Goal: Task Accomplishment & Management: Manage account settings

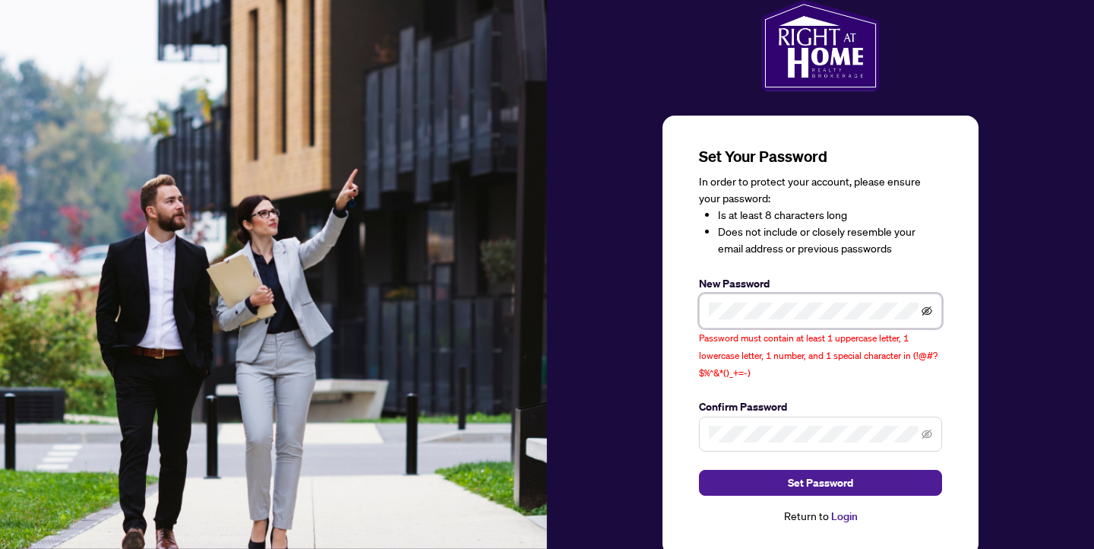
click at [927, 312] on icon "eye-invisible" at bounding box center [927, 311] width 3 height 3
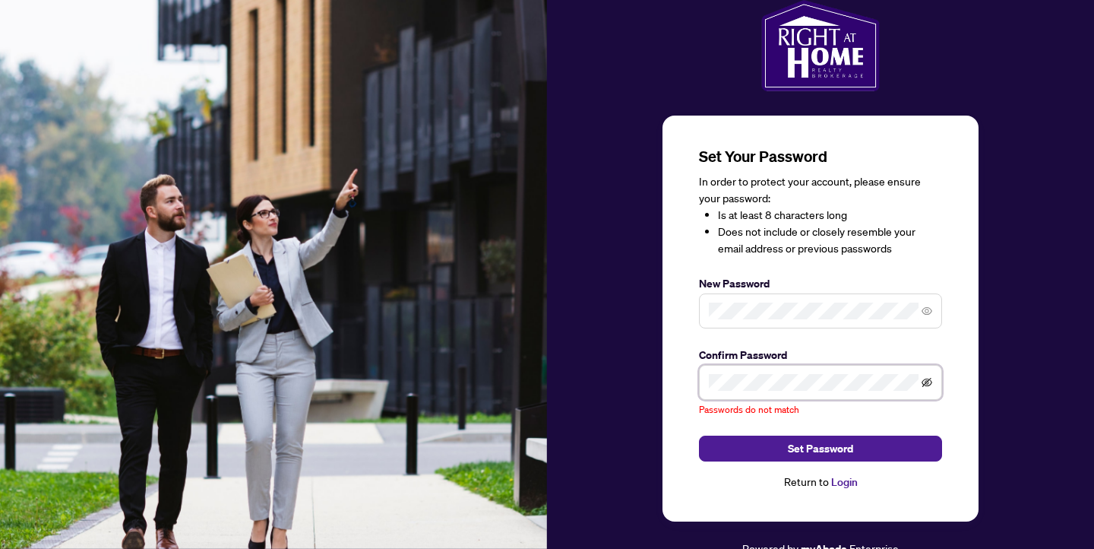
click at [928, 381] on icon "eye-invisible" at bounding box center [927, 382] width 3 height 3
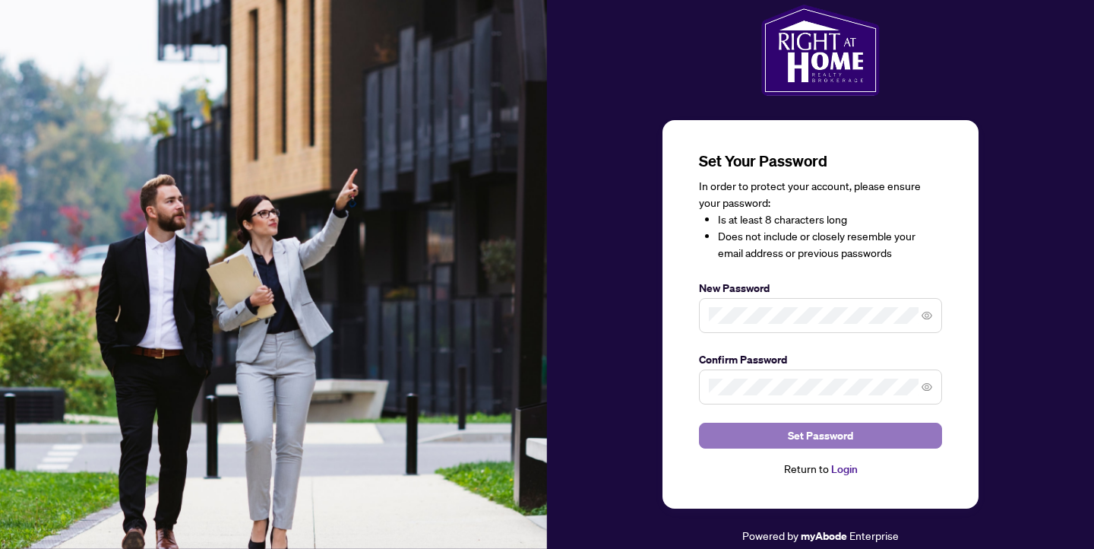
click at [873, 433] on button "Set Password" at bounding box center [820, 435] width 243 height 26
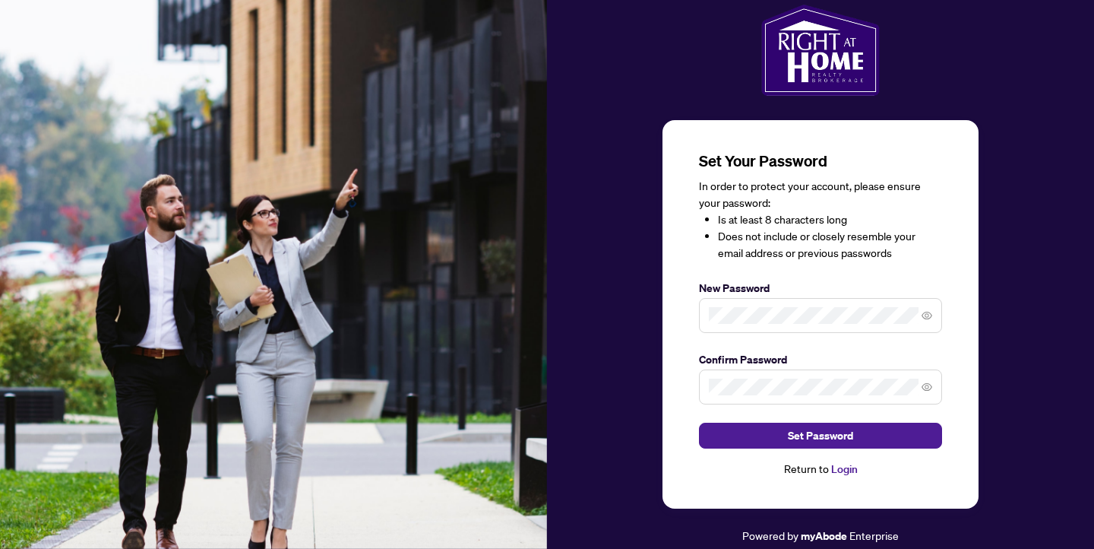
click at [824, 474] on div "Return to Login" at bounding box center [820, 468] width 243 height 17
click at [840, 472] on link "Login" at bounding box center [844, 469] width 27 height 14
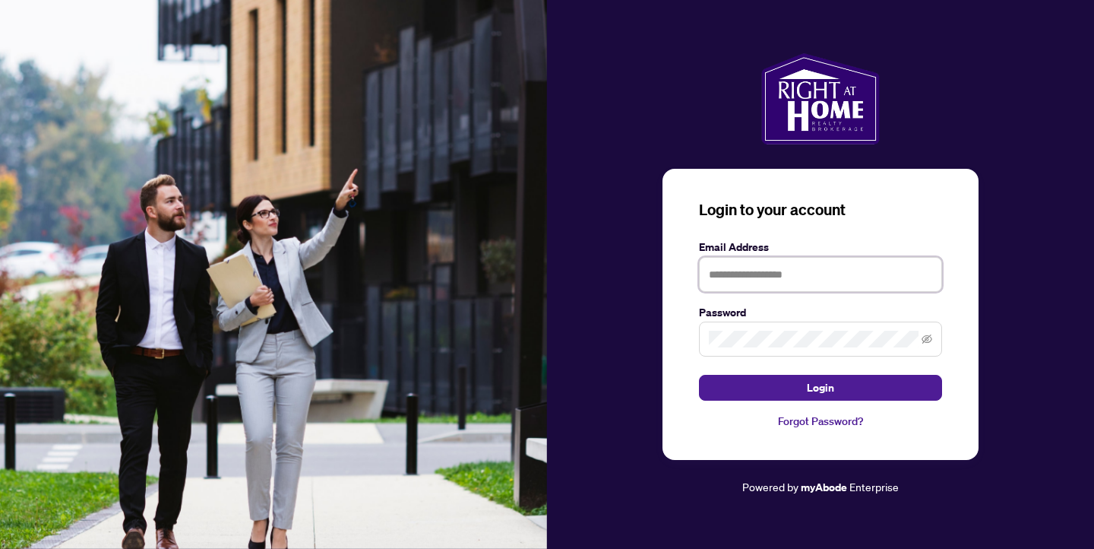
click at [779, 269] on input "text" at bounding box center [820, 274] width 243 height 35
type input "**********"
click at [927, 338] on icon "eye-invisible" at bounding box center [927, 338] width 11 height 9
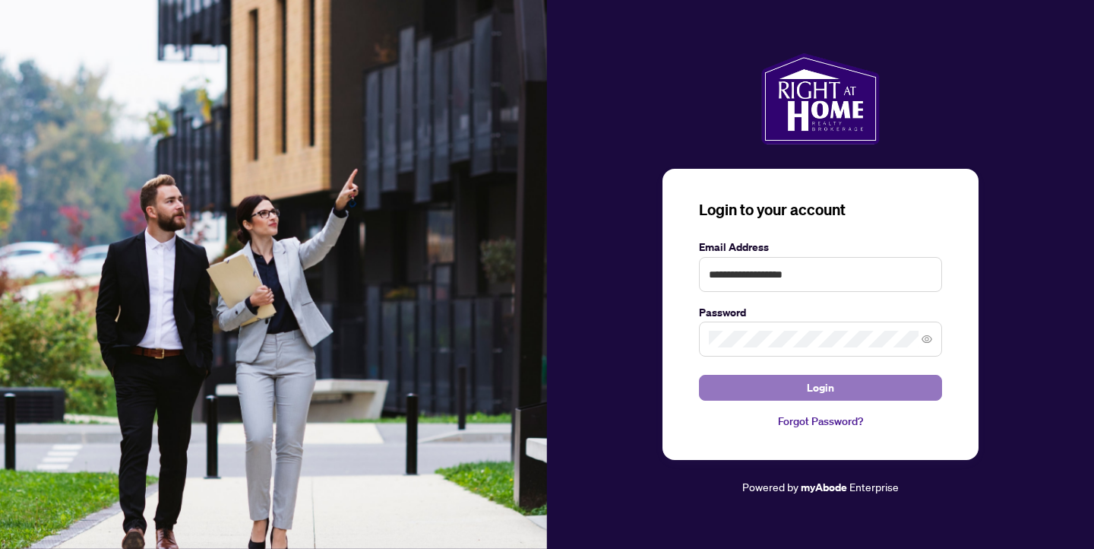
click at [867, 387] on button "Login" at bounding box center [820, 388] width 243 height 26
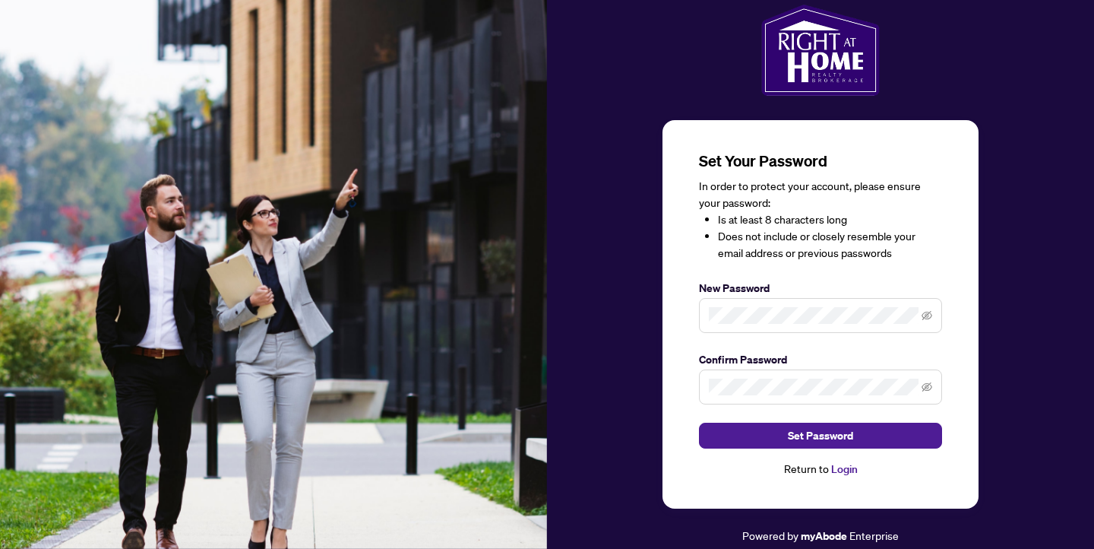
click at [741, 327] on span at bounding box center [820, 315] width 243 height 35
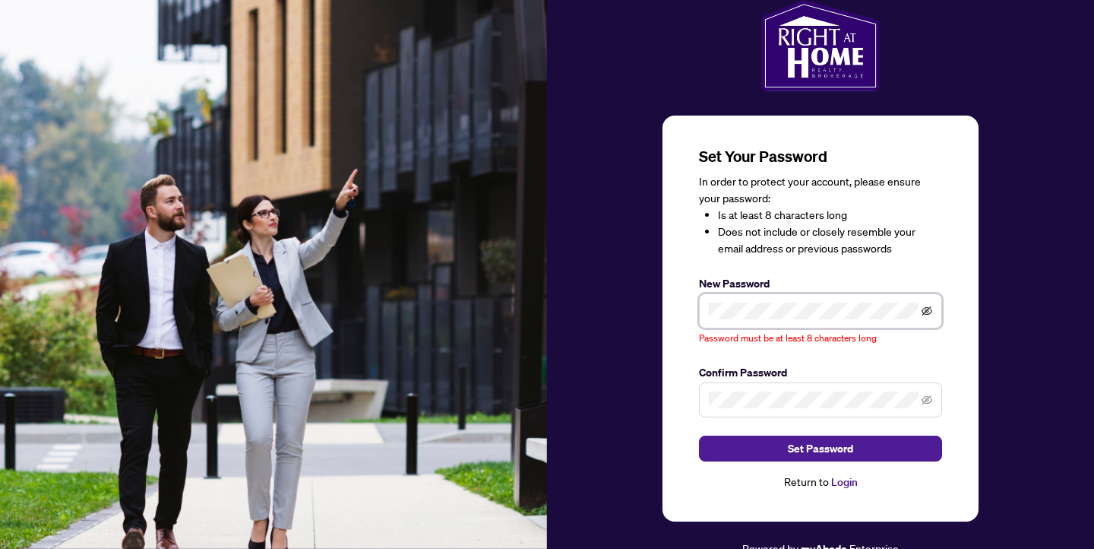
click at [931, 311] on icon "eye-invisible" at bounding box center [927, 310] width 11 height 11
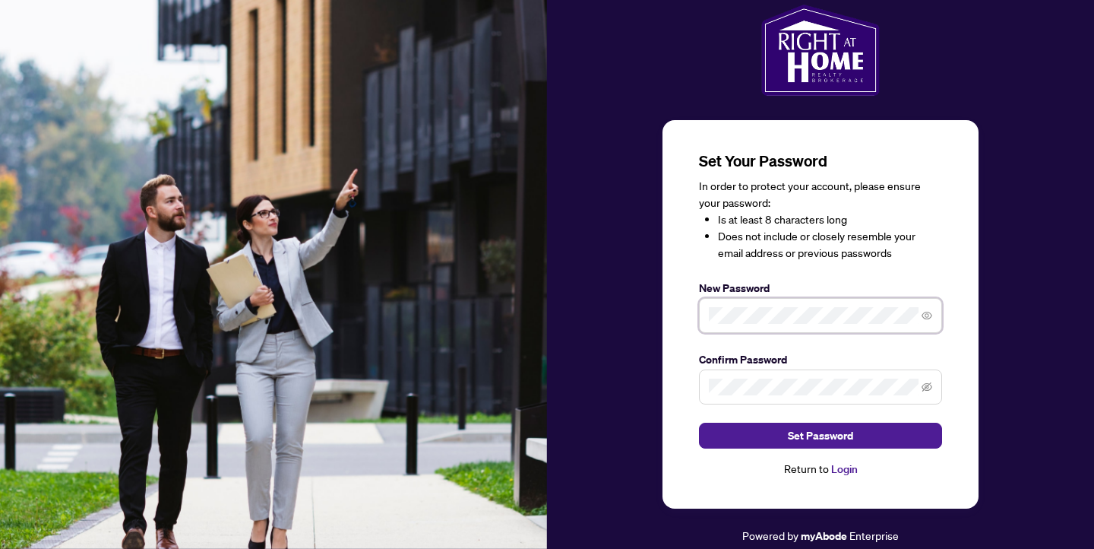
click at [707, 317] on span at bounding box center [820, 315] width 243 height 35
click at [927, 390] on icon "eye-invisible" at bounding box center [927, 386] width 11 height 11
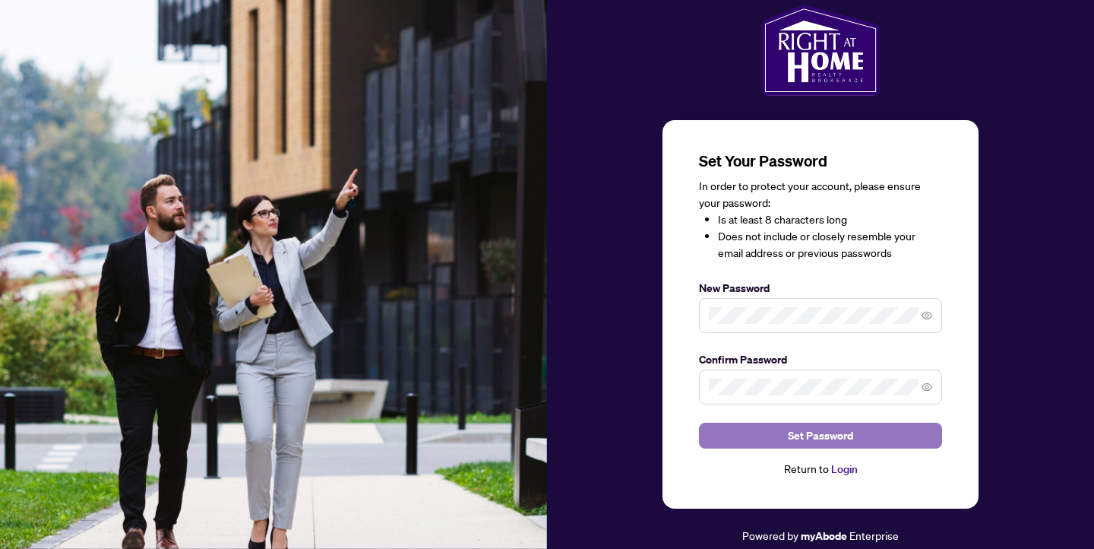
click at [865, 432] on button "Set Password" at bounding box center [820, 435] width 243 height 26
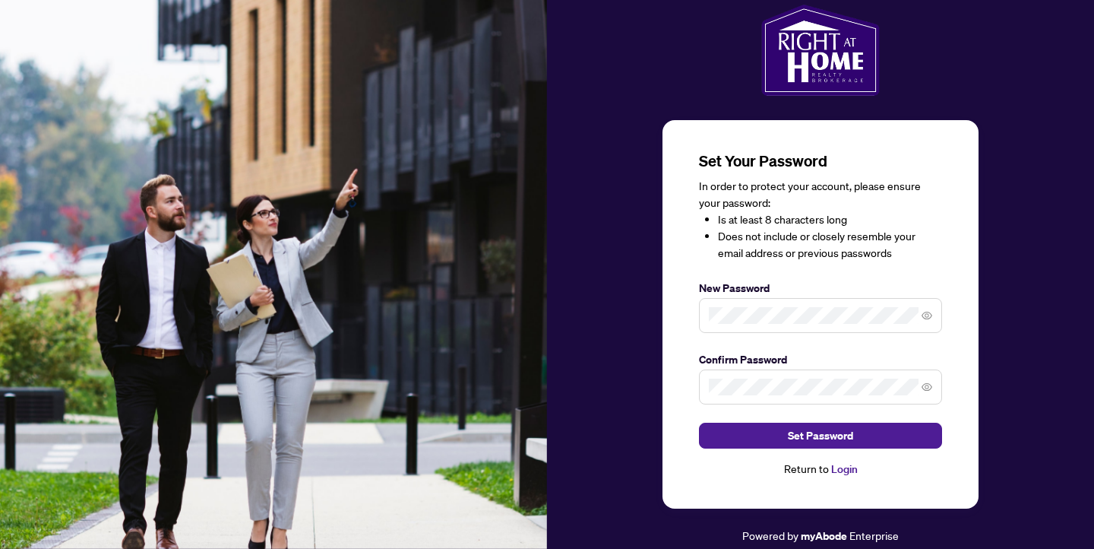
click at [837, 469] on link "Login" at bounding box center [844, 469] width 27 height 14
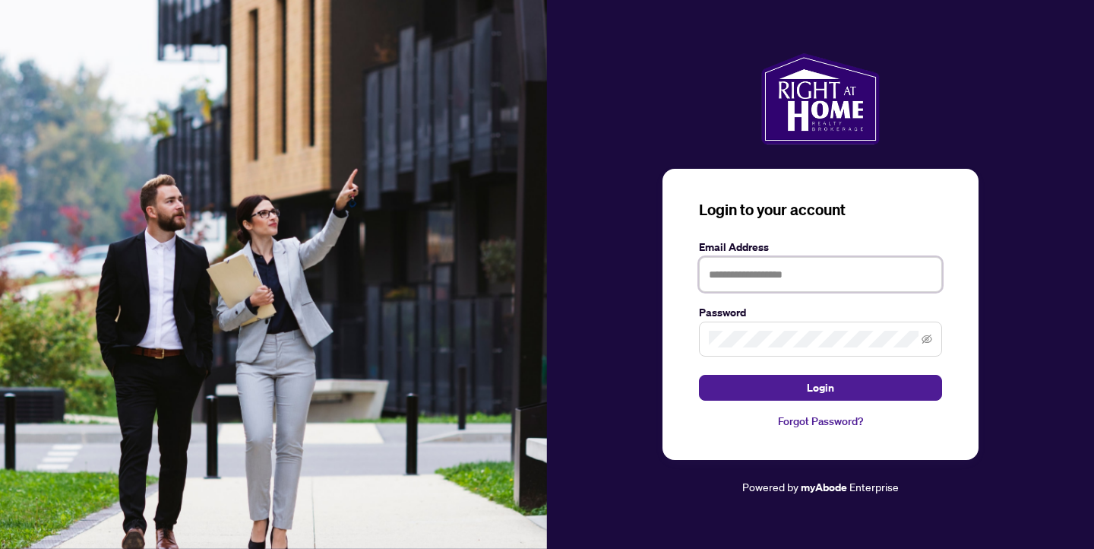
click at [778, 273] on input "text" at bounding box center [820, 274] width 243 height 35
click at [930, 338] on icon "eye-invisible" at bounding box center [927, 339] width 11 height 11
type input "**********"
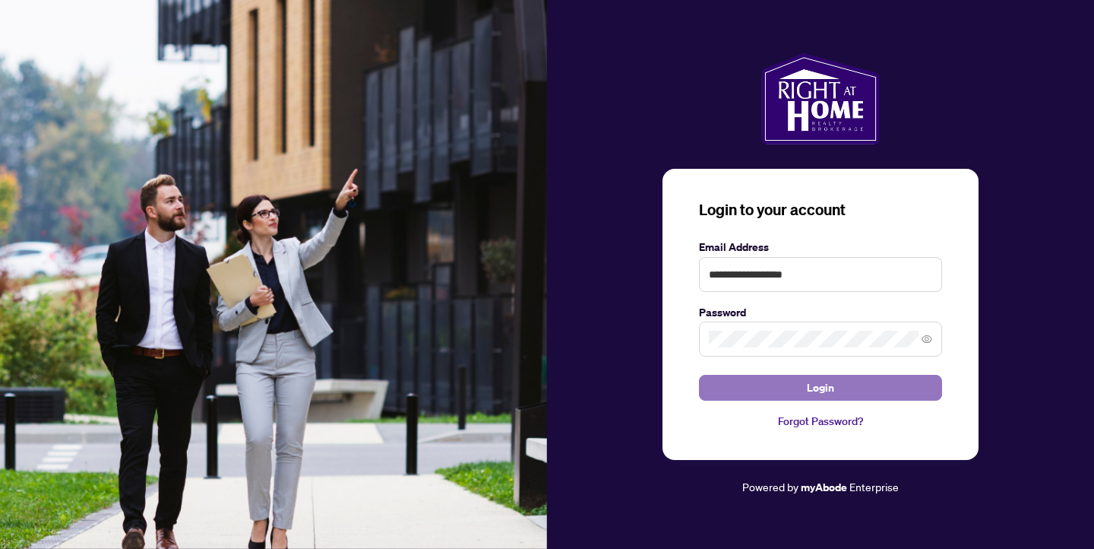
click at [889, 387] on button "Login" at bounding box center [820, 388] width 243 height 26
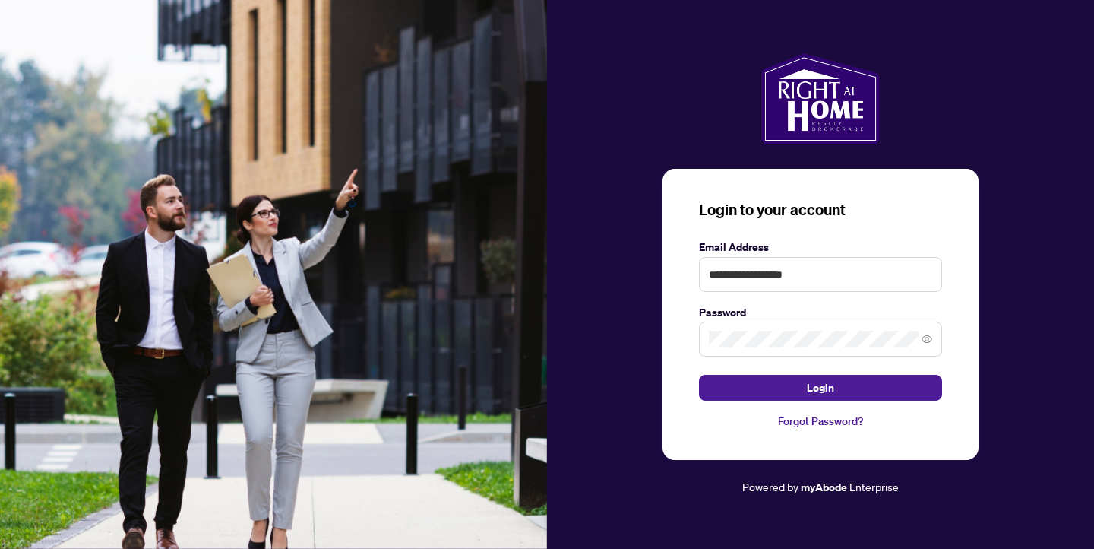
click at [832, 426] on link "Forgot Password?" at bounding box center [820, 421] width 243 height 17
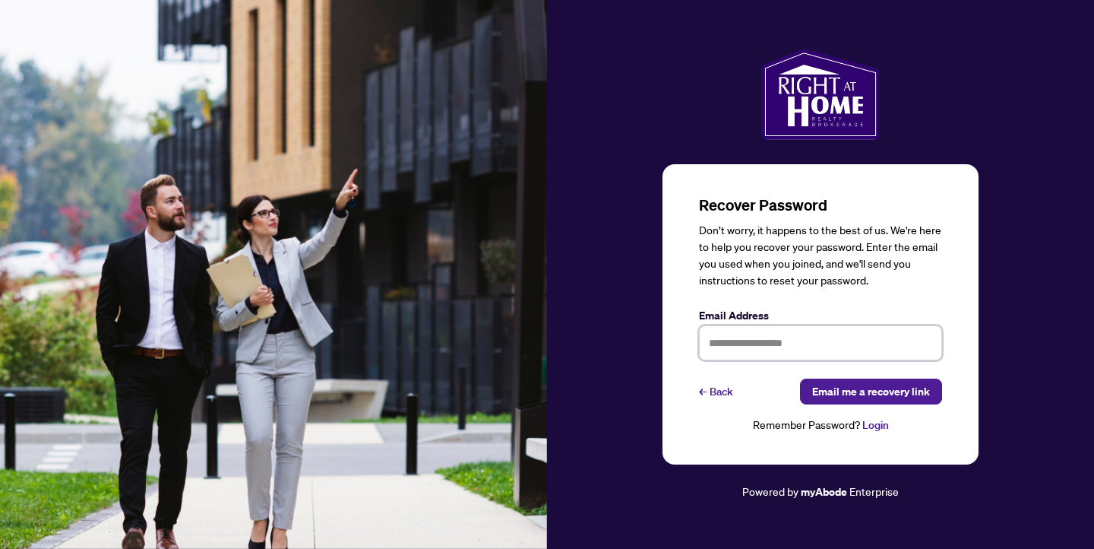
click at [761, 350] on input "text" at bounding box center [820, 342] width 243 height 35
type input "**********"
click at [858, 395] on span "Email me a recovery link" at bounding box center [871, 391] width 118 height 24
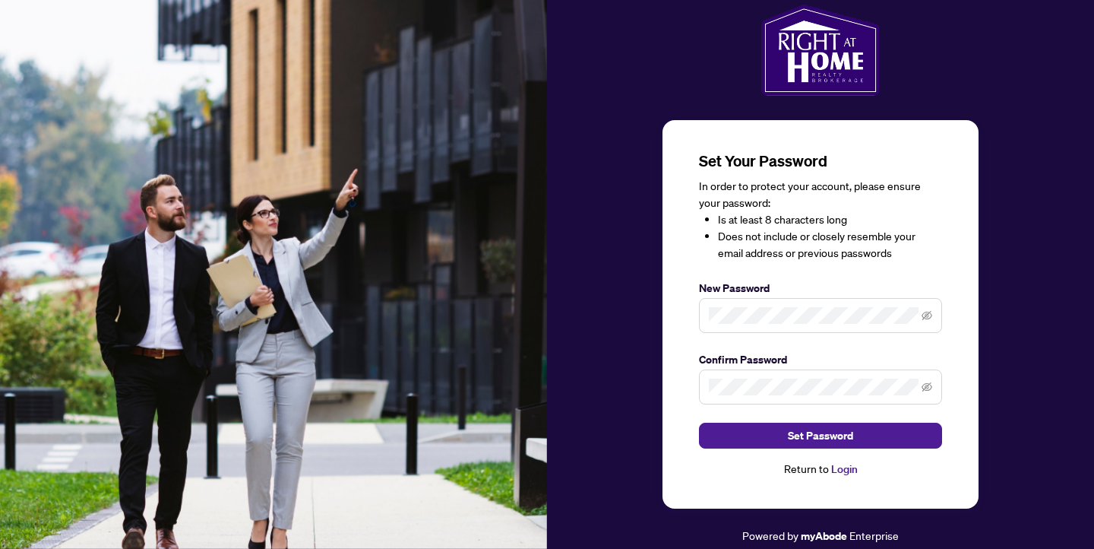
click at [684, 279] on div "Set Your Password In order to protect your account, please ensure your password…" at bounding box center [820, 314] width 316 height 388
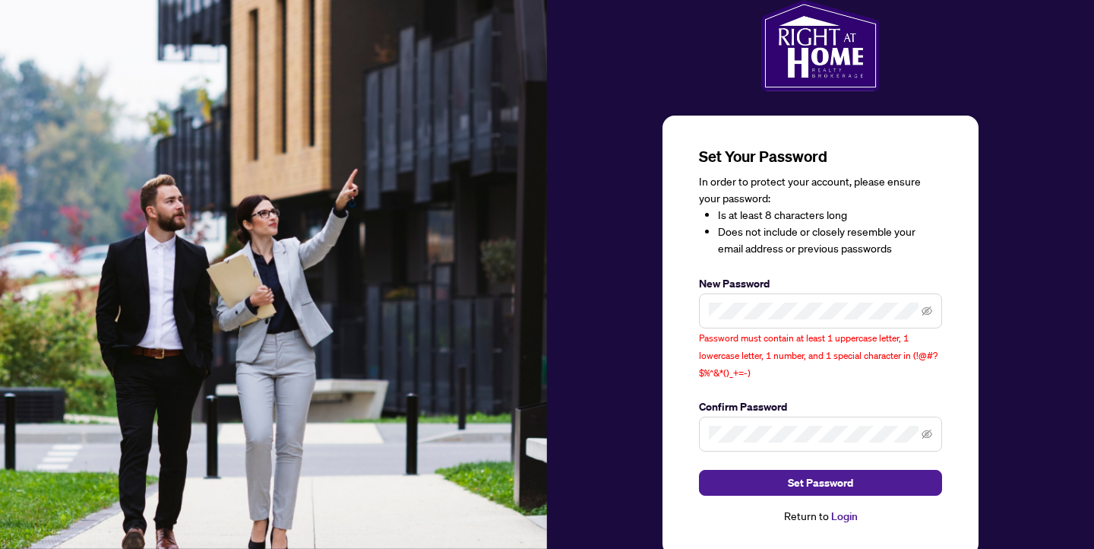
click at [932, 313] on span at bounding box center [820, 310] width 243 height 35
click at [928, 310] on icon "eye-invisible" at bounding box center [927, 310] width 11 height 11
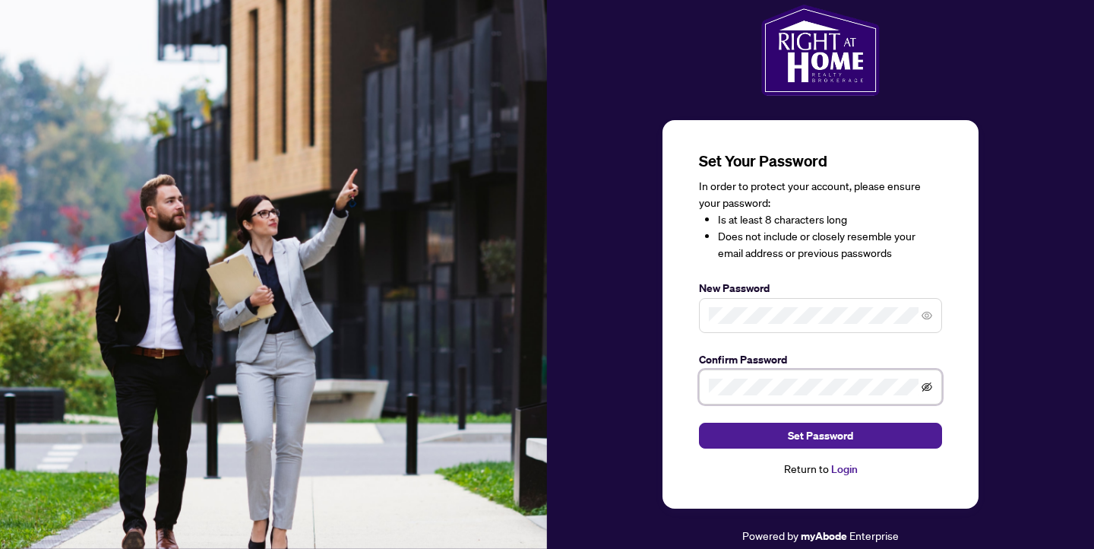
click at [927, 387] on icon "eye-invisible" at bounding box center [927, 386] width 11 height 11
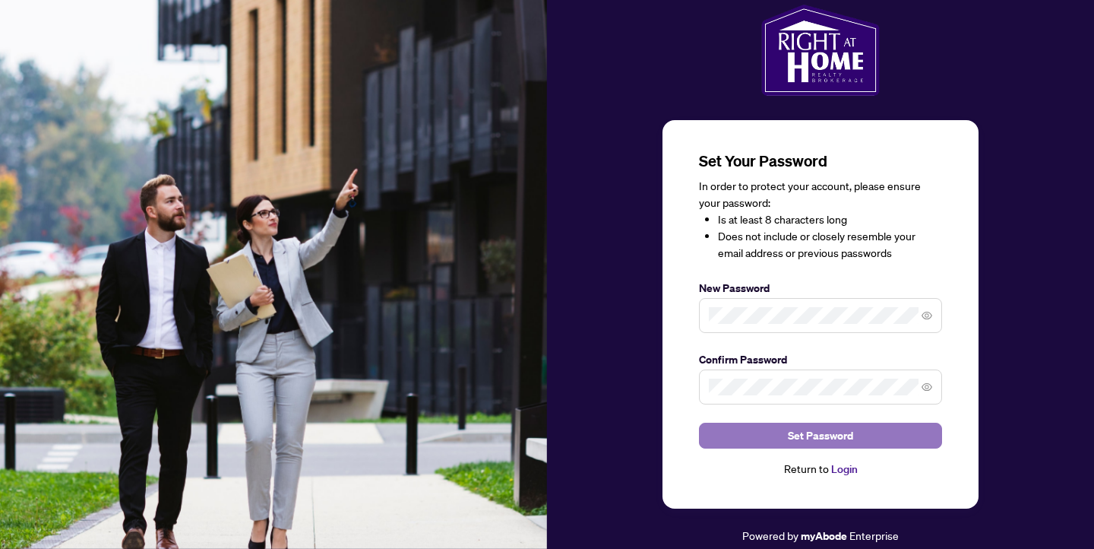
click at [852, 436] on span "Set Password" at bounding box center [820, 435] width 65 height 24
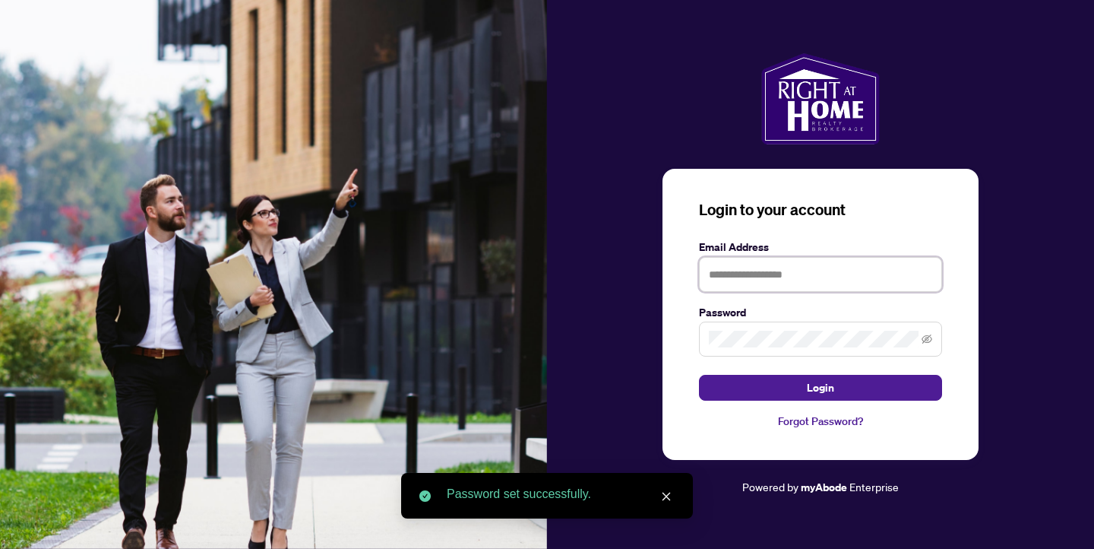
click at [779, 276] on input "text" at bounding box center [820, 274] width 243 height 35
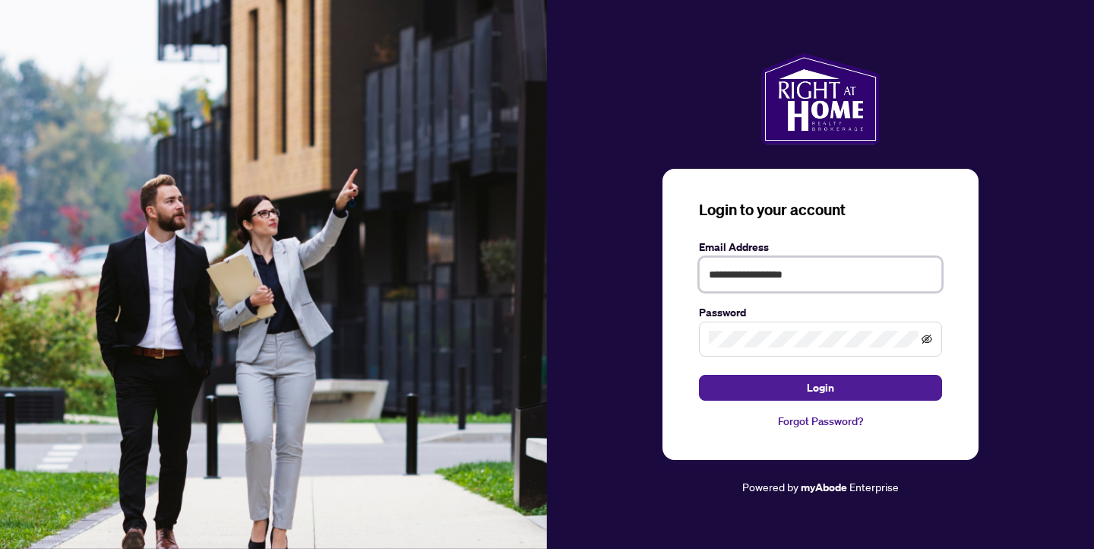
click at [931, 337] on icon "eye-invisible" at bounding box center [927, 339] width 11 height 11
type input "**********"
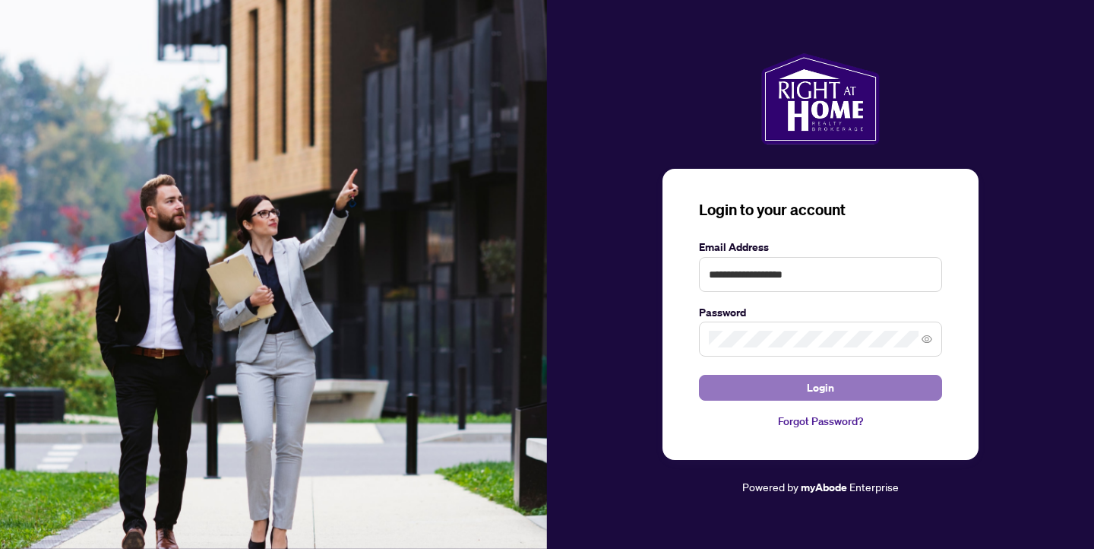
click at [862, 389] on button "Login" at bounding box center [820, 388] width 243 height 26
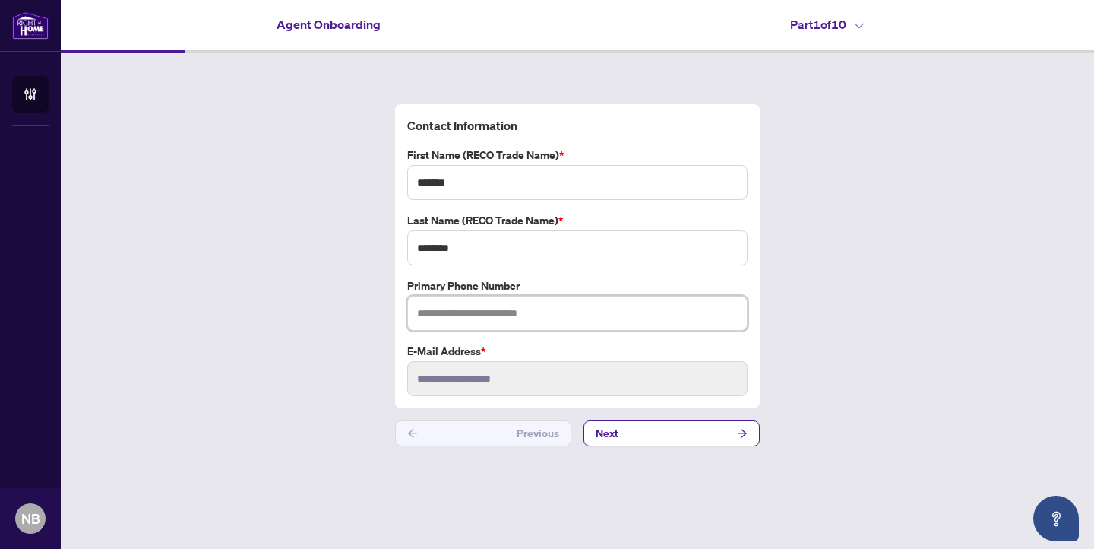
click at [476, 318] on input "text" at bounding box center [577, 313] width 340 height 35
click at [637, 437] on button "Next" at bounding box center [671, 433] width 176 height 26
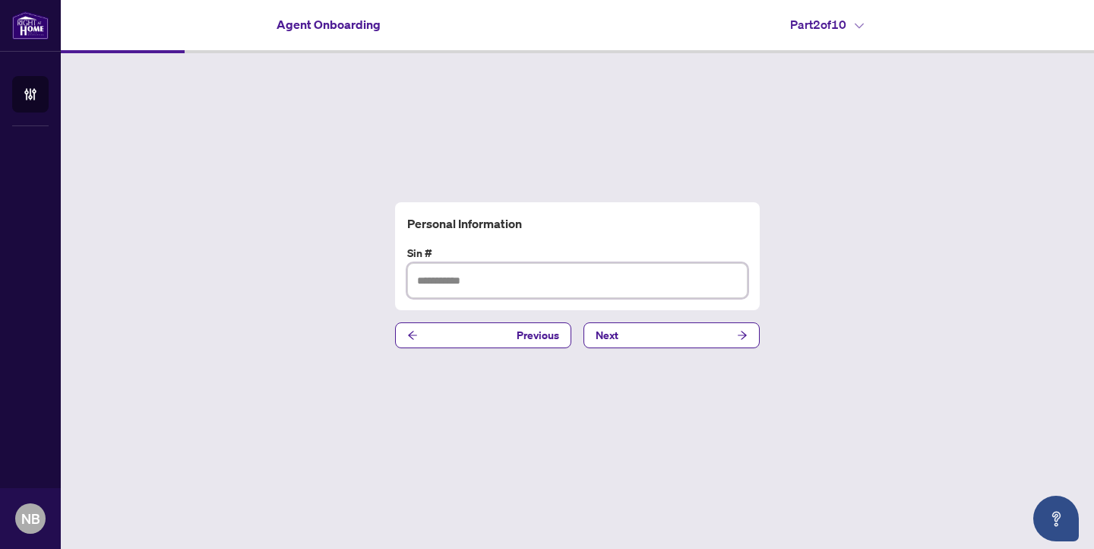
click at [502, 275] on input "text" at bounding box center [577, 280] width 340 height 35
click at [672, 340] on button "Next" at bounding box center [671, 335] width 176 height 26
click at [623, 337] on button "Next" at bounding box center [671, 335] width 176 height 26
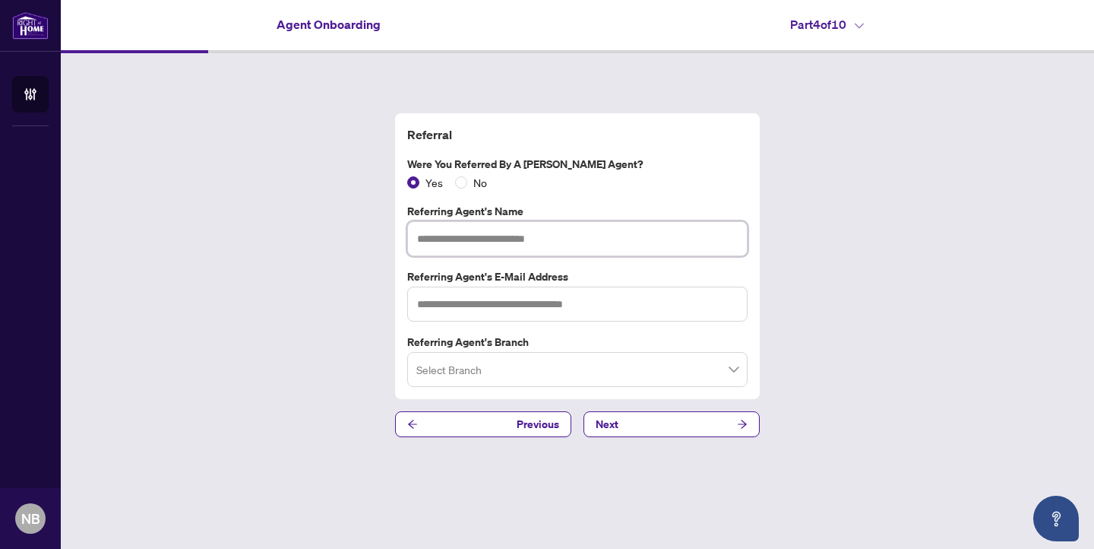
click at [473, 236] on input "text" at bounding box center [577, 238] width 340 height 35
click at [735, 371] on span at bounding box center [577, 369] width 322 height 29
type input "**********"
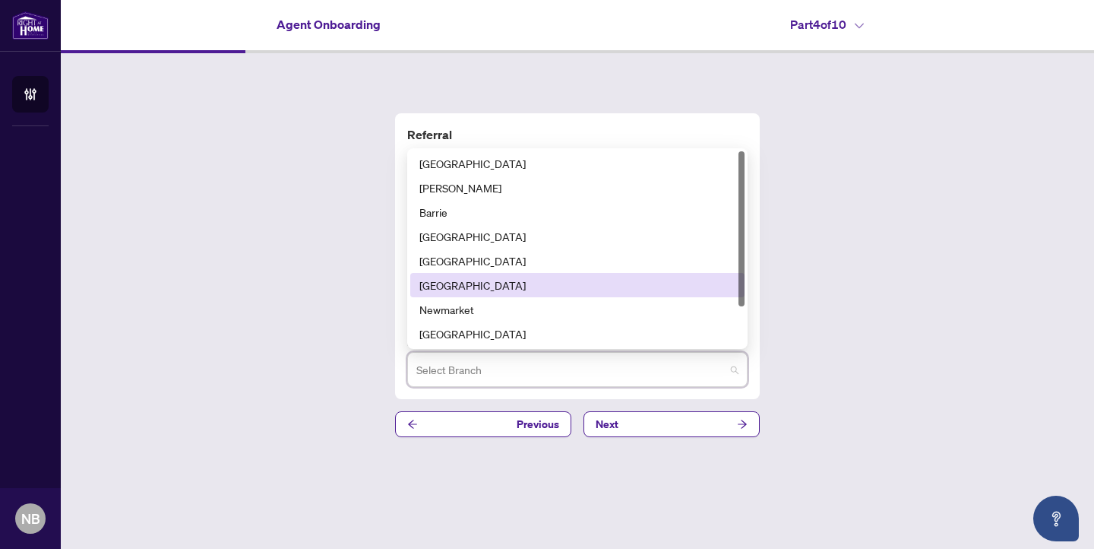
click at [526, 284] on div "Mississauga" at bounding box center [577, 285] width 316 height 17
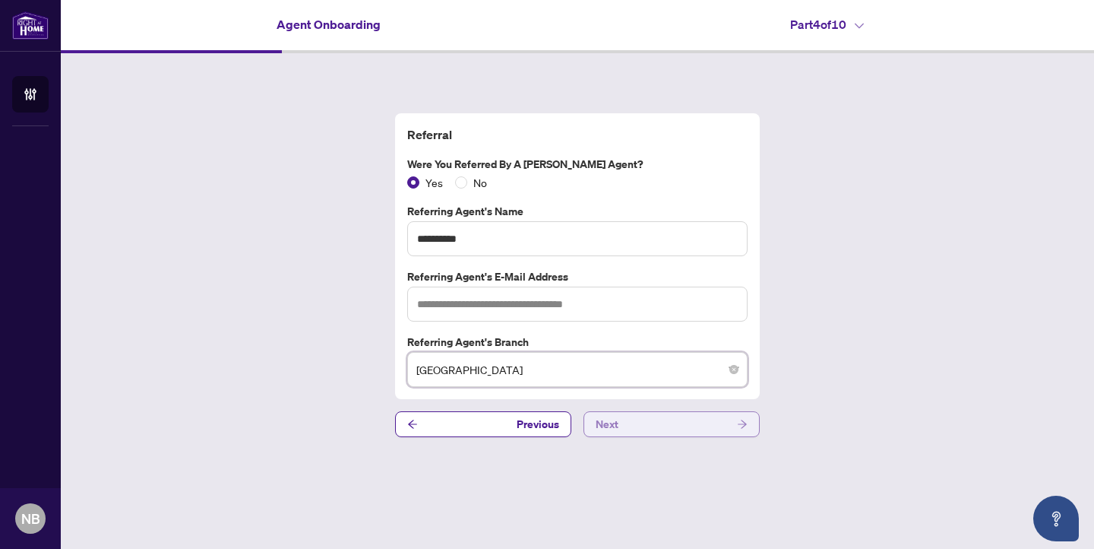
click at [651, 426] on button "Next" at bounding box center [671, 424] width 176 height 26
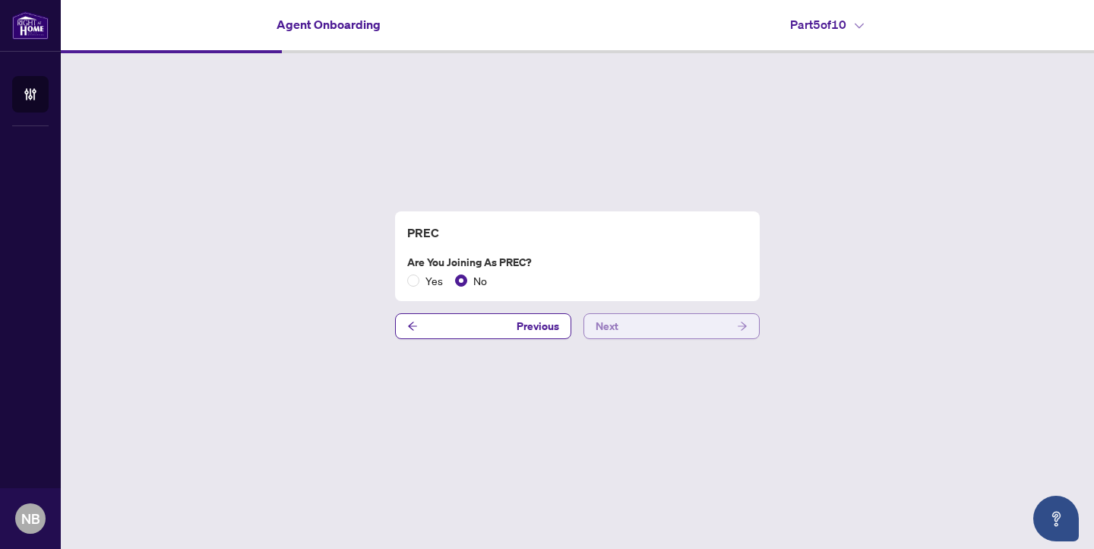
click at [671, 327] on button "Next" at bounding box center [671, 326] width 176 height 26
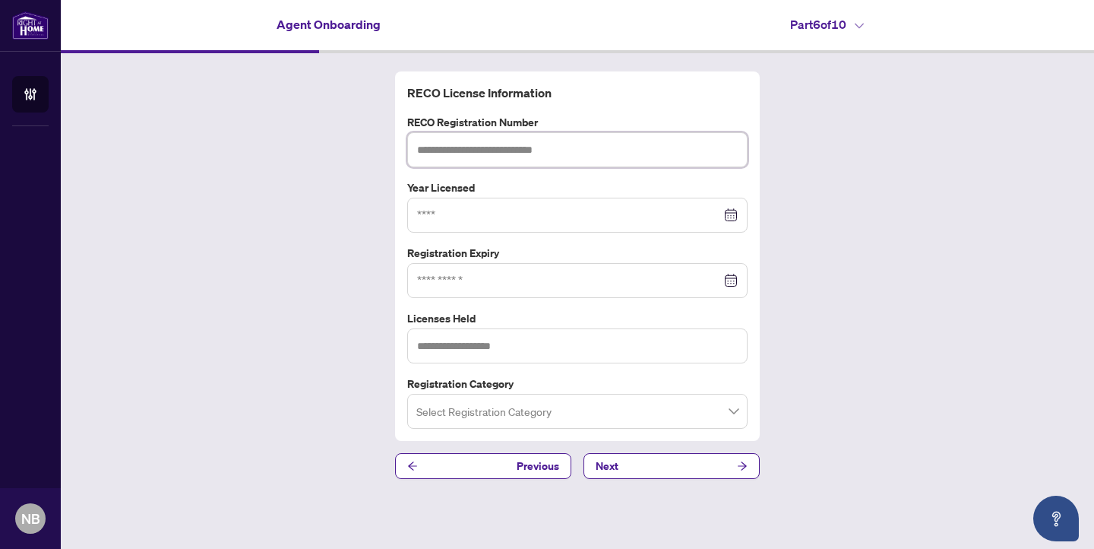
click at [510, 142] on input "text" at bounding box center [577, 149] width 340 height 35
click at [649, 466] on button "Next" at bounding box center [671, 466] width 176 height 26
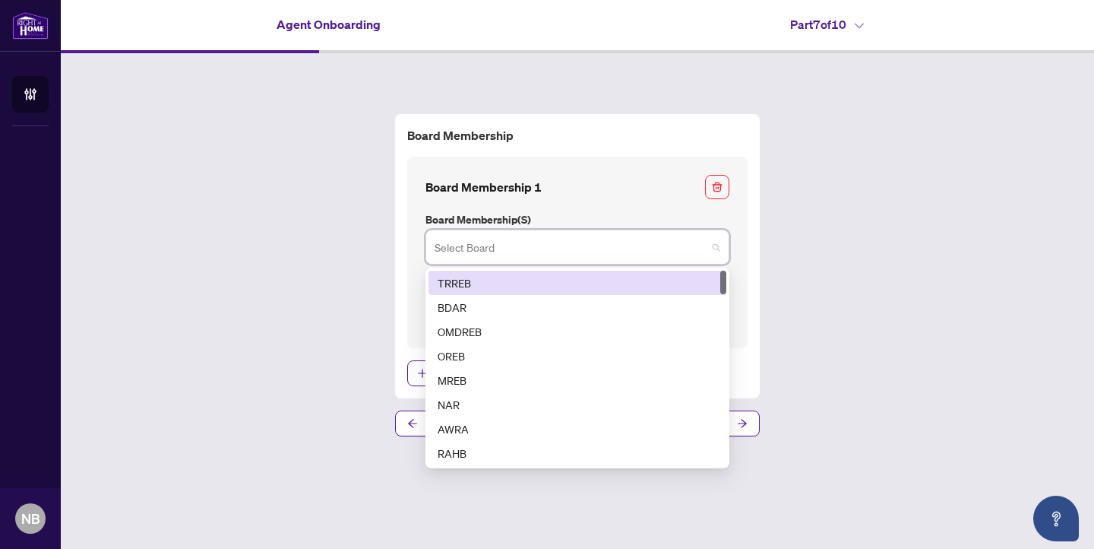
click at [555, 241] on input "search" at bounding box center [571, 248] width 272 height 33
click at [533, 279] on div "TRREB" at bounding box center [578, 282] width 280 height 17
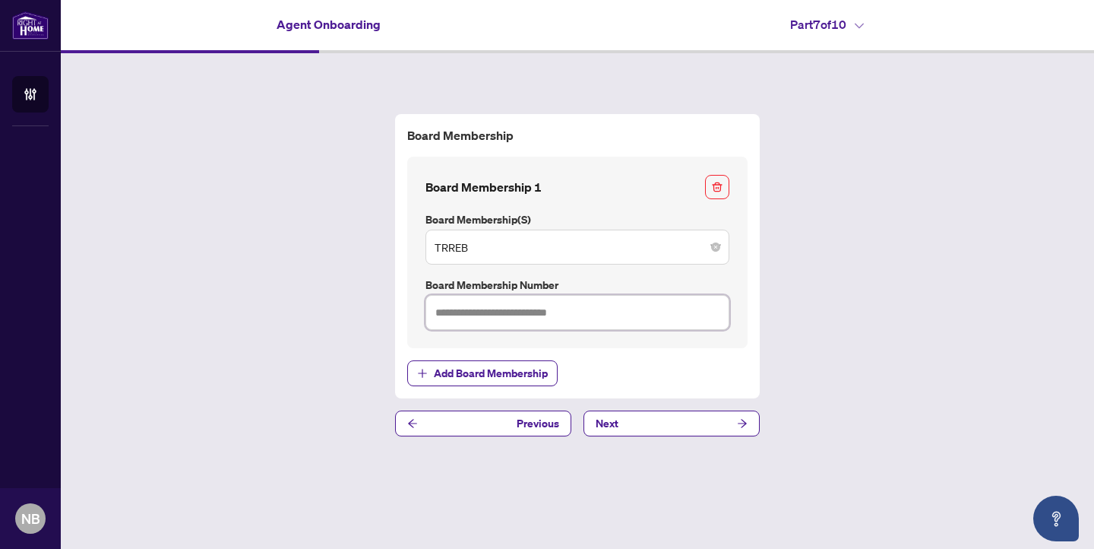
click at [571, 317] on input "text" at bounding box center [577, 312] width 304 height 35
click at [692, 424] on button "Next" at bounding box center [671, 423] width 176 height 26
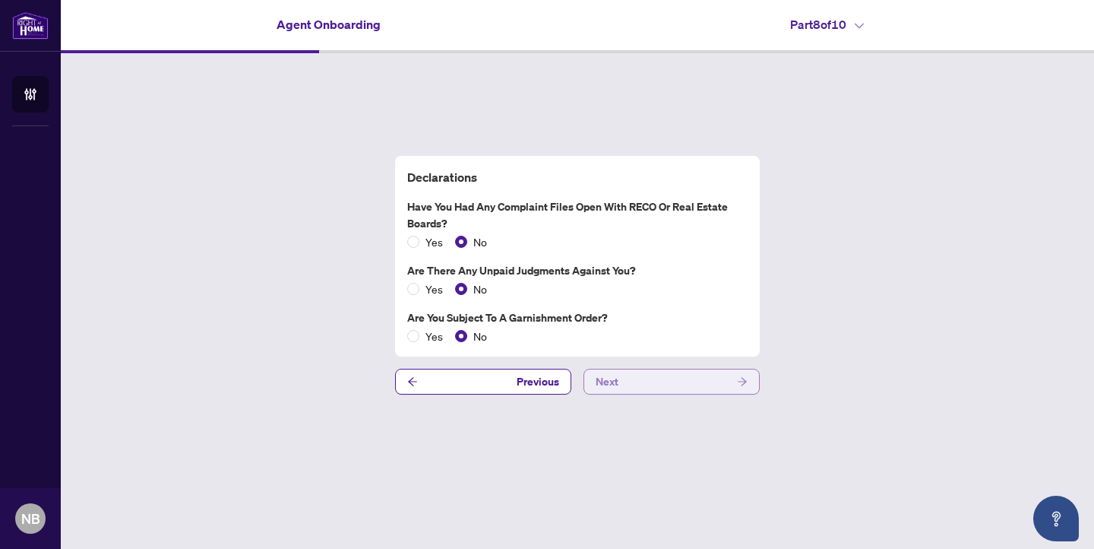
click at [644, 384] on button "Next" at bounding box center [671, 381] width 176 height 26
click at [662, 381] on button "Next" at bounding box center [671, 381] width 176 height 26
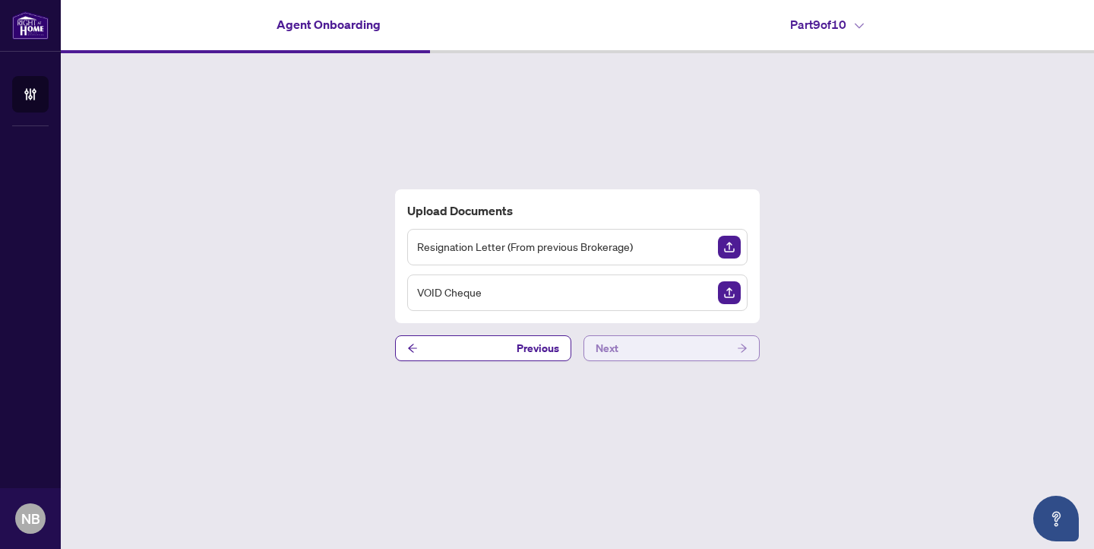
click at [667, 348] on button "Next" at bounding box center [671, 348] width 176 height 26
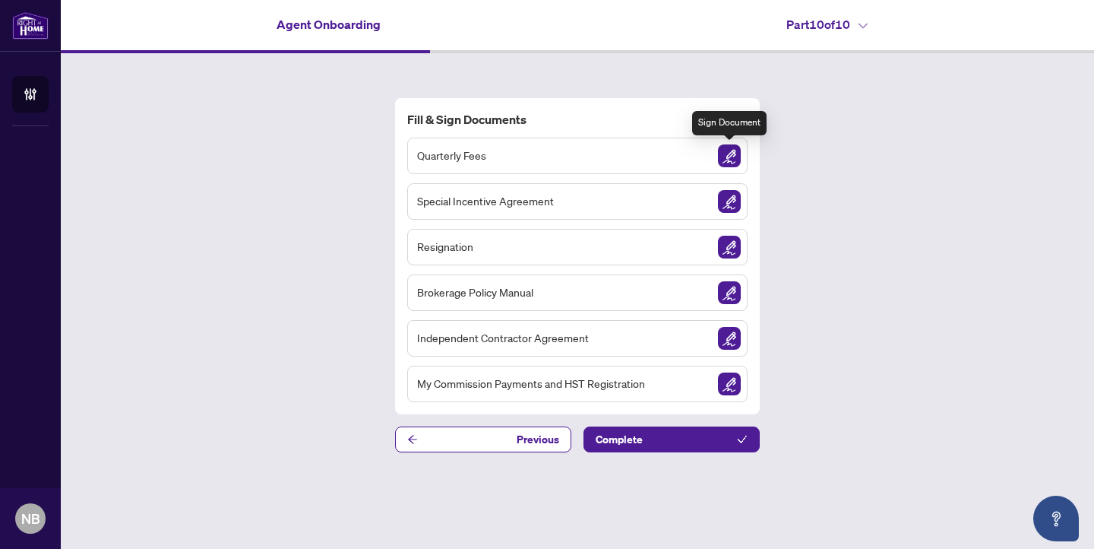
click at [729, 157] on img "Sign Document" at bounding box center [729, 155] width 23 height 23
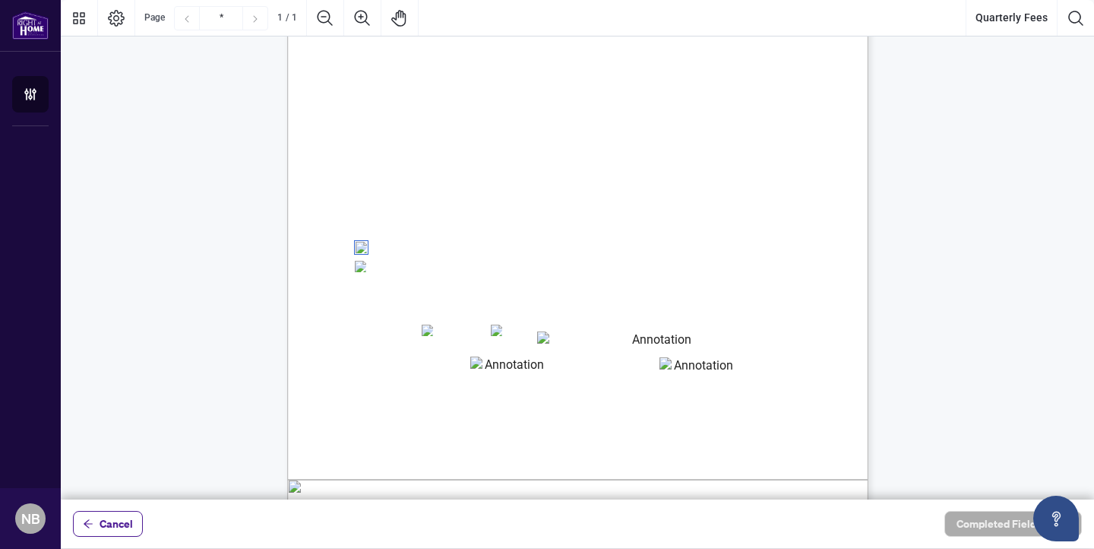
scroll to position [160, 0]
click at [637, 333] on textarea "01K4D9VBTW8XT7B23QSGVXH7GK" at bounding box center [656, 337] width 238 height 23
click at [580, 336] on textarea "01K4D9VBTW8XT7B23QSGVXH7GK" at bounding box center [656, 337] width 238 height 23
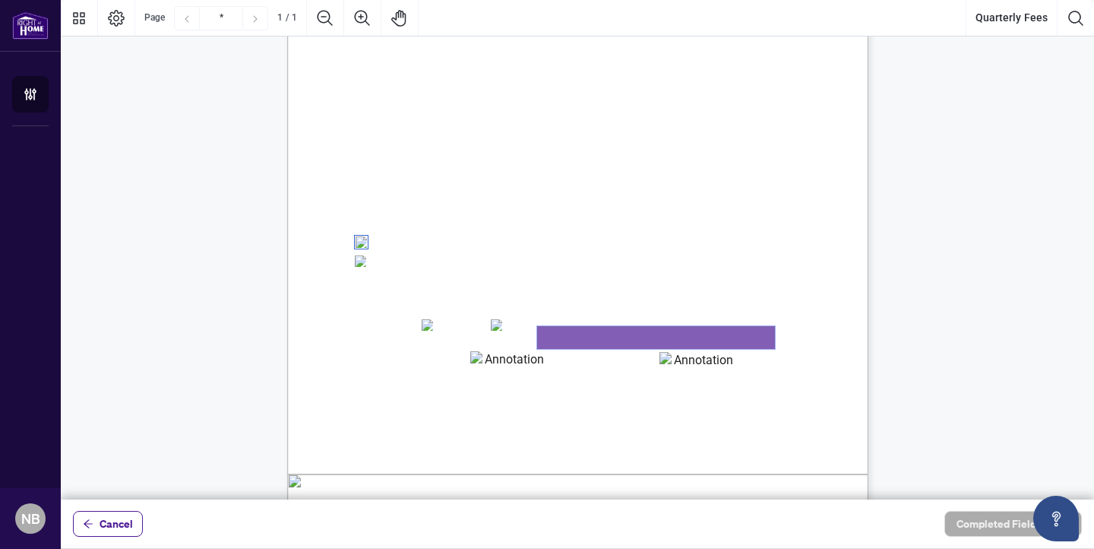
click at [573, 348] on textarea "01K4D9VBTW8XT7B23QSGVXH7GK" at bounding box center [656, 337] width 238 height 23
type textarea "**********"
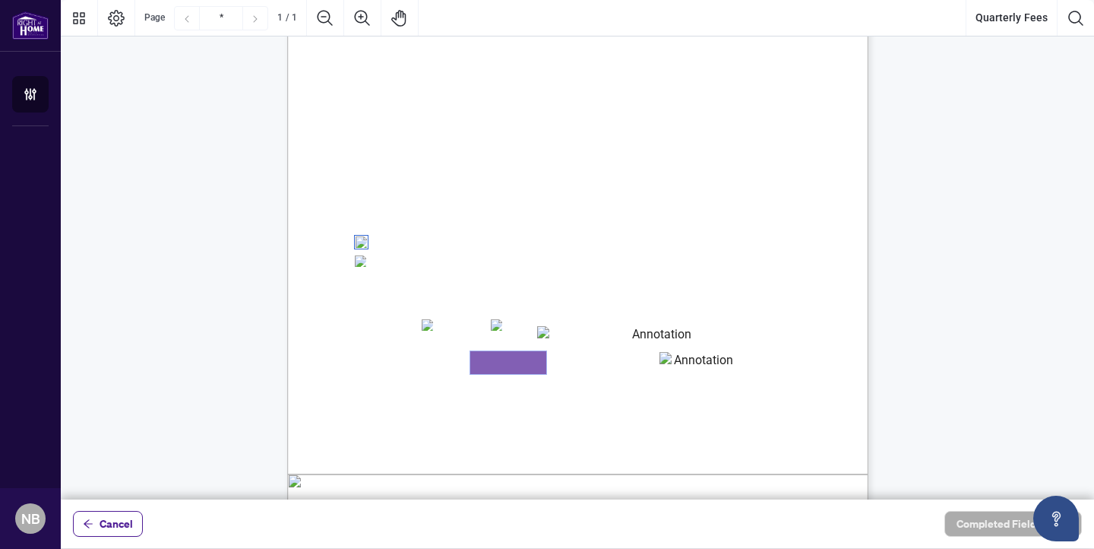
click at [497, 361] on textarea "01K4D9VGA5C40MK9WM2V7097GR" at bounding box center [508, 362] width 76 height 23
type textarea "*****"
click at [688, 371] on textarea "01K4D9VK7D3FCVP07H6QHQ3Z15" at bounding box center [697, 363] width 76 height 23
type textarea "***"
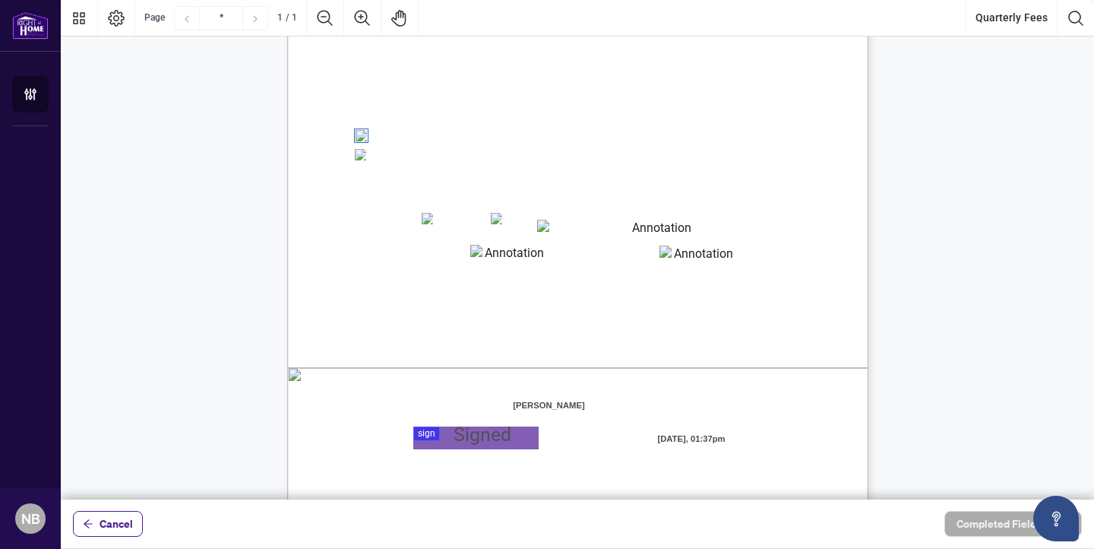
scroll to position [320, 0]
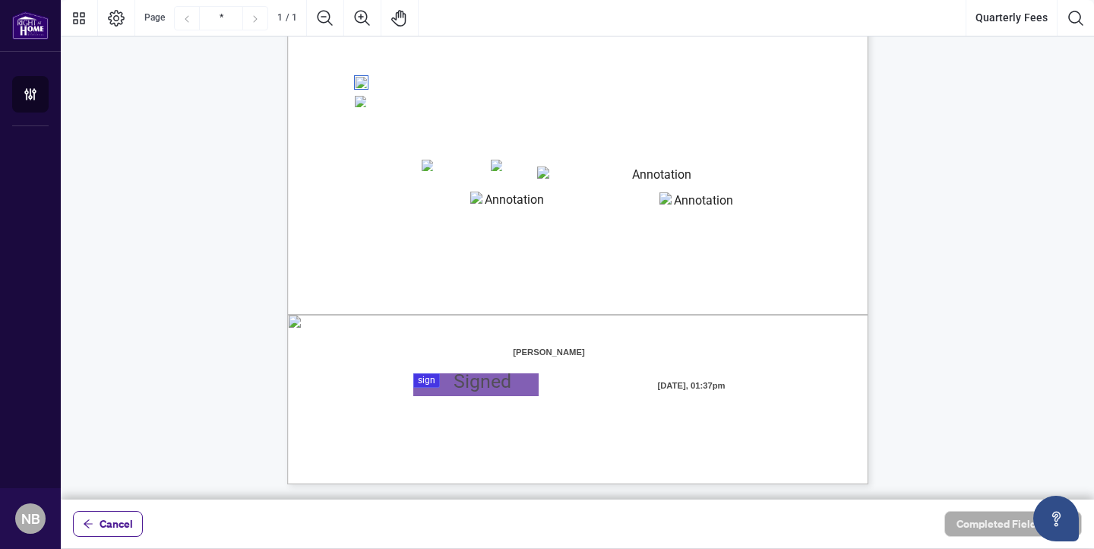
click at [487, 387] on div at bounding box center [577, 249] width 1033 height 499
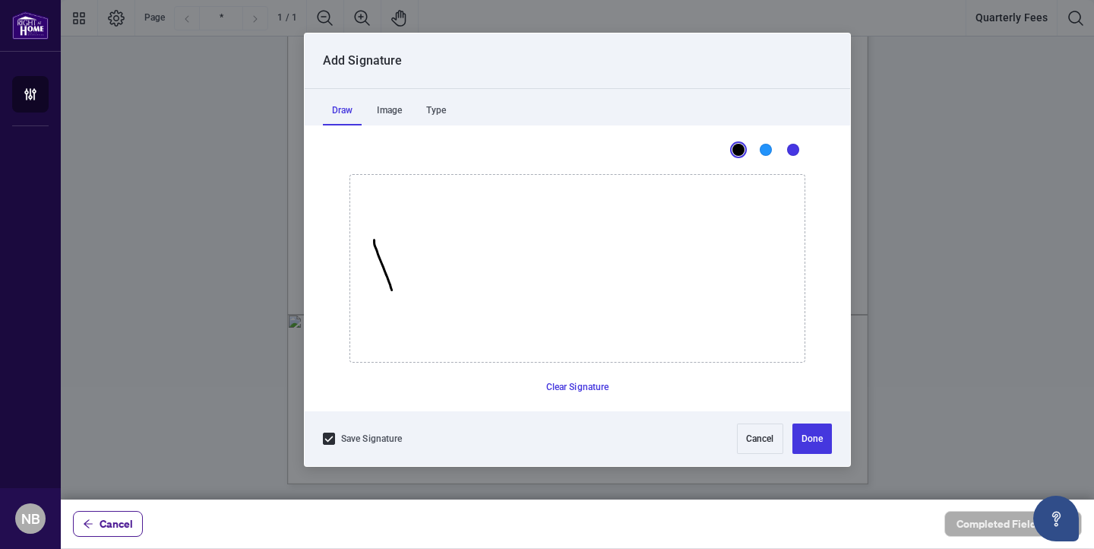
drag, startPoint x: 374, startPoint y: 239, endPoint x: 391, endPoint y: 288, distance: 51.7
click at [391, 288] on icon "Drawing canvas" at bounding box center [577, 268] width 454 height 187
drag, startPoint x: 375, startPoint y: 242, endPoint x: 393, endPoint y: 223, distance: 25.8
click at [393, 223] on icon "Drawing canvas" at bounding box center [577, 268] width 454 height 187
drag, startPoint x: 438, startPoint y: 253, endPoint x: 441, endPoint y: 264, distance: 11.6
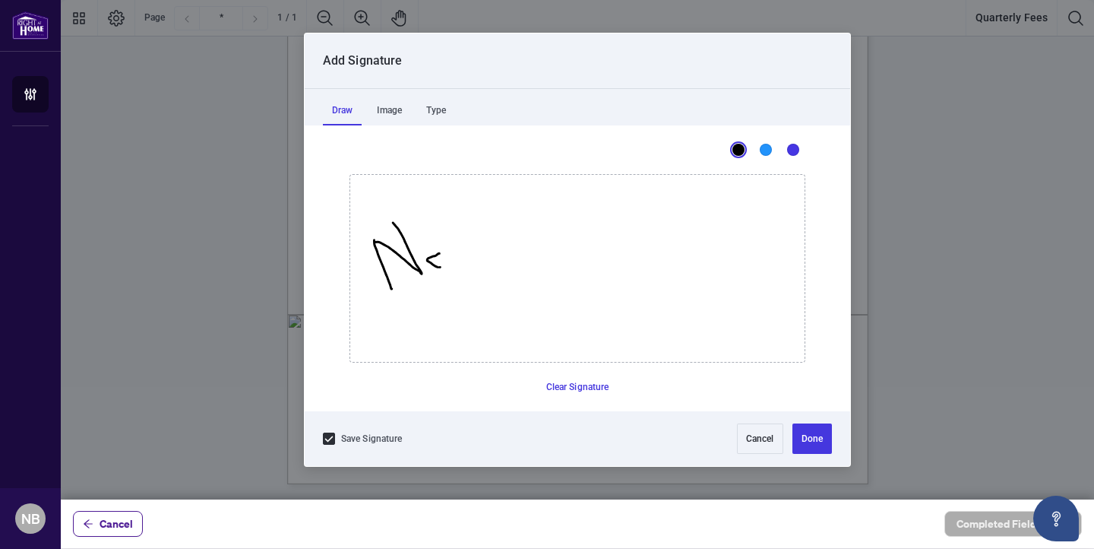
click at [441, 264] on icon "Drawing canvas" at bounding box center [577, 268] width 454 height 187
drag, startPoint x: 441, startPoint y: 264, endPoint x: 556, endPoint y: 239, distance: 118.2
click at [814, 437] on button "Done" at bounding box center [812, 438] width 40 height 30
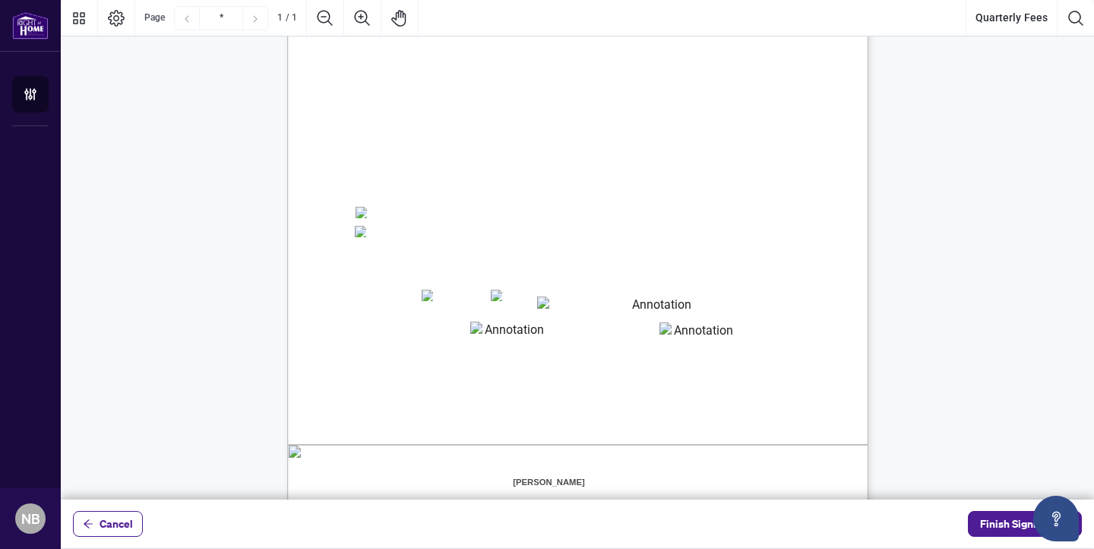
scroll to position [0, 0]
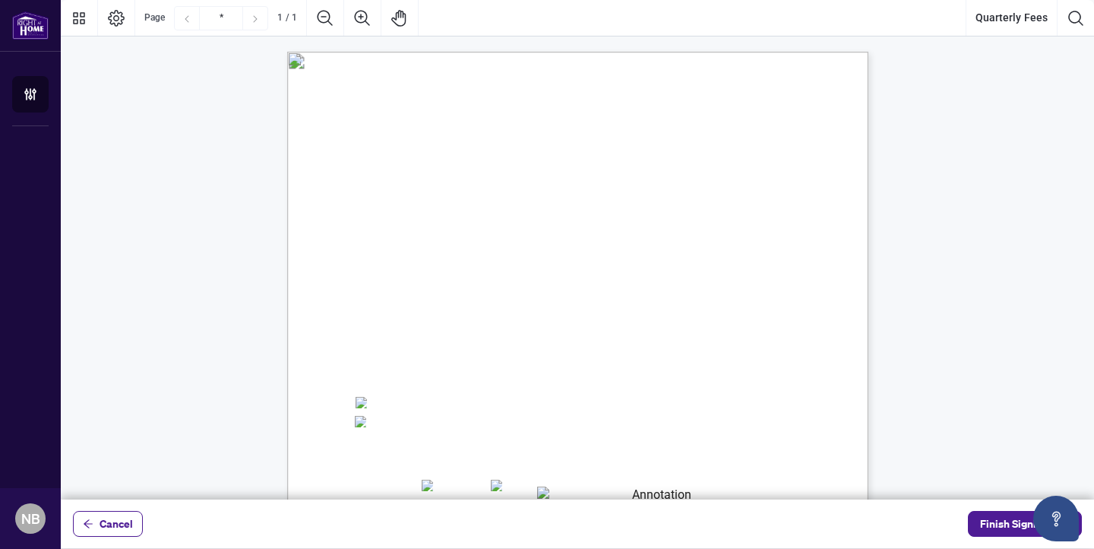
click at [255, 18] on icon "Next Page" at bounding box center [255, 19] width 12 height 12
click at [1012, 524] on span "Finish Signing" at bounding box center [1014, 523] width 68 height 24
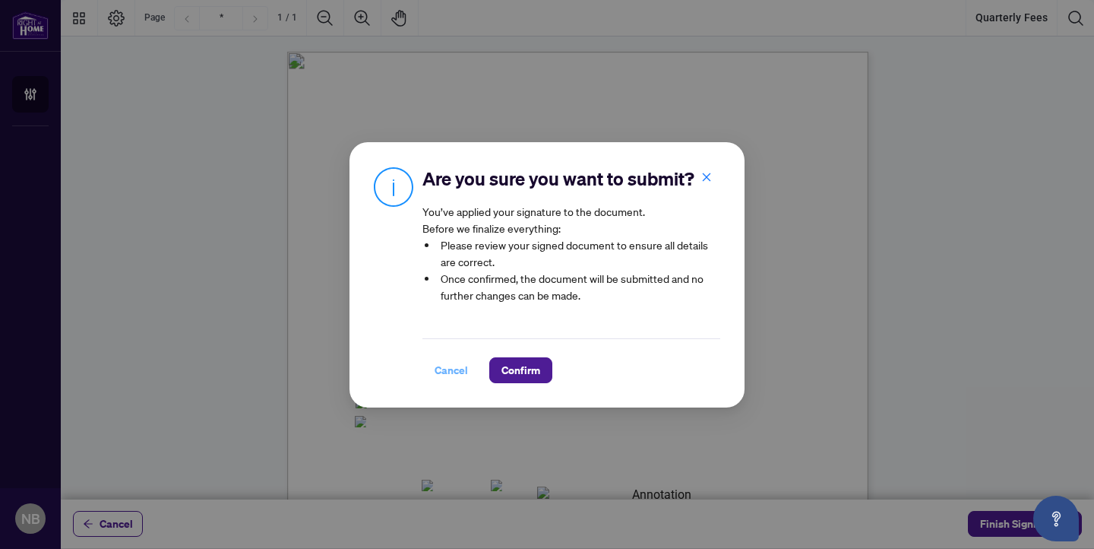
click at [447, 371] on span "Cancel" at bounding box center [451, 370] width 33 height 24
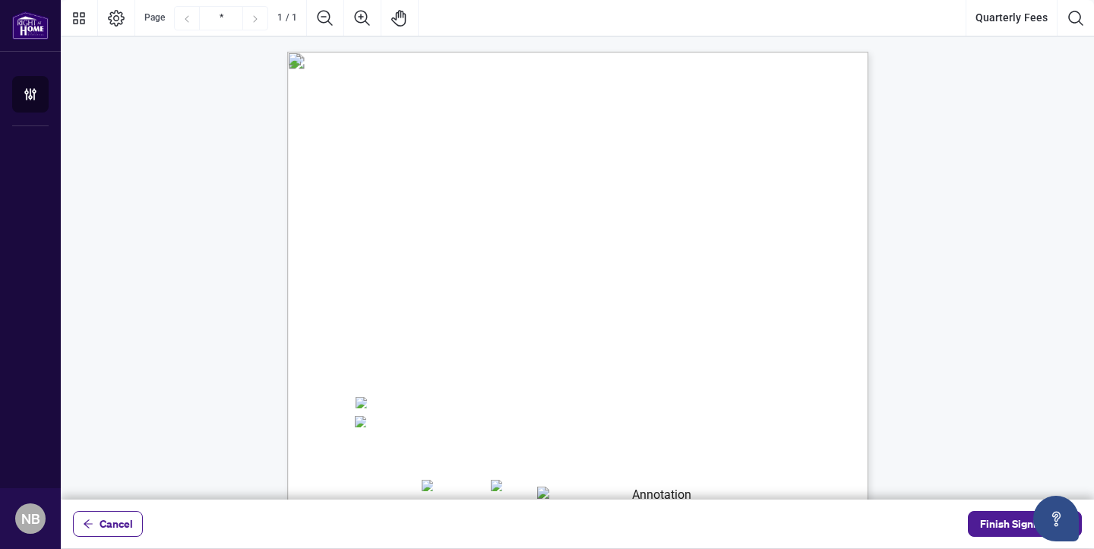
scroll to position [320, 0]
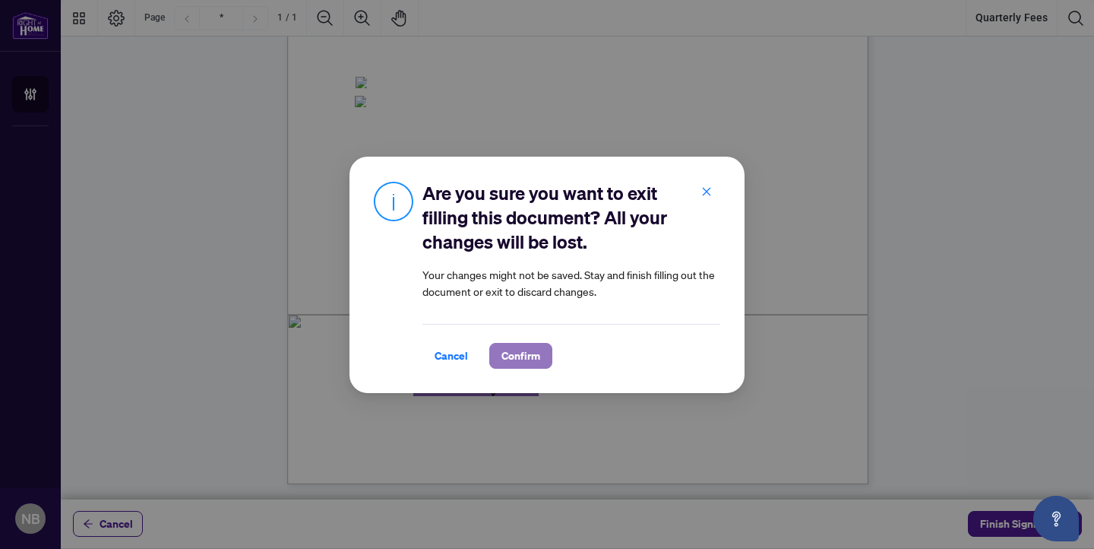
click at [527, 357] on span "Confirm" at bounding box center [520, 355] width 39 height 24
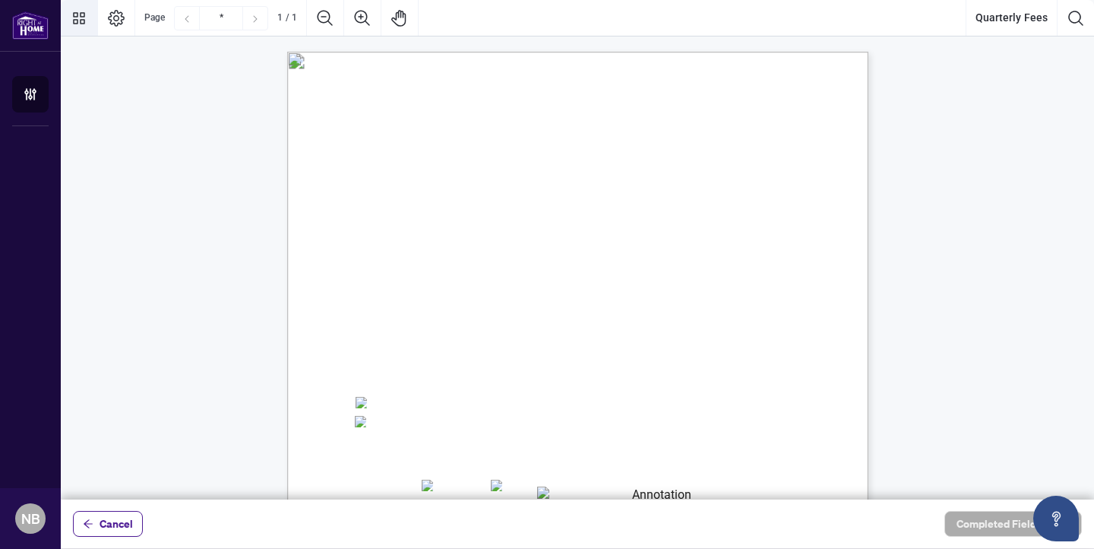
click at [84, 17] on icon "Thumbnails" at bounding box center [79, 18] width 12 height 12
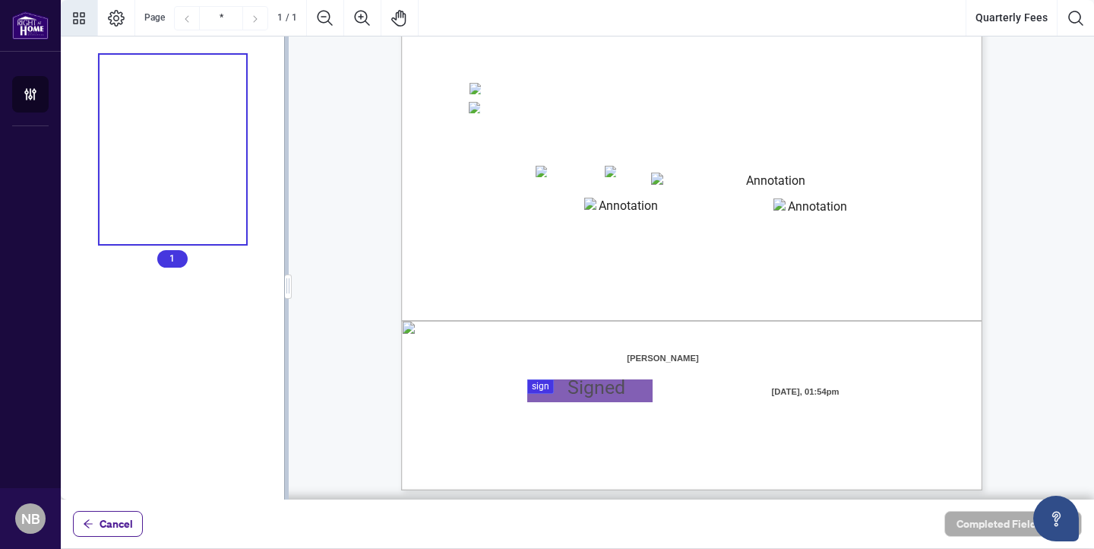
scroll to position [320, 0]
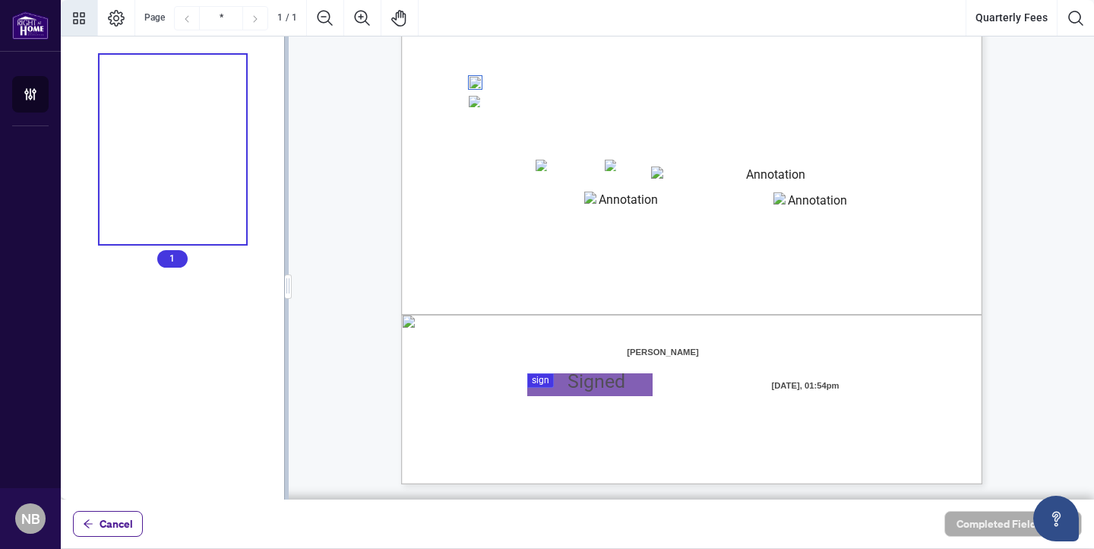
click at [523, 183] on span "Card Number:" at bounding box center [496, 188] width 52 height 11
click at [663, 182] on textarea "01K4D9VBTW8XT7B23QSGVXH7GK" at bounding box center [770, 177] width 238 height 23
type textarea "**********"
